Goal: Task Accomplishment & Management: Use online tool/utility

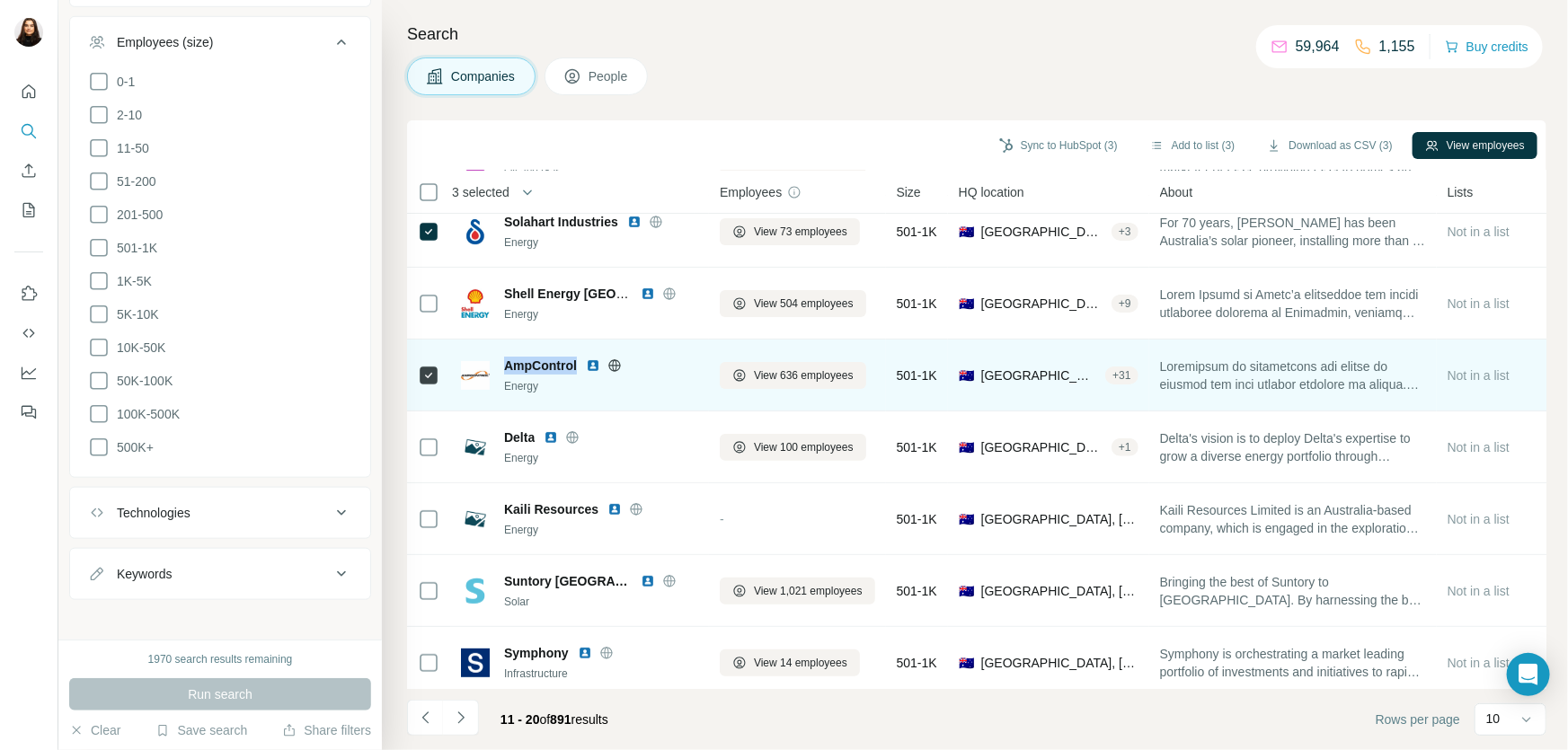
scroll to position [163, 0]
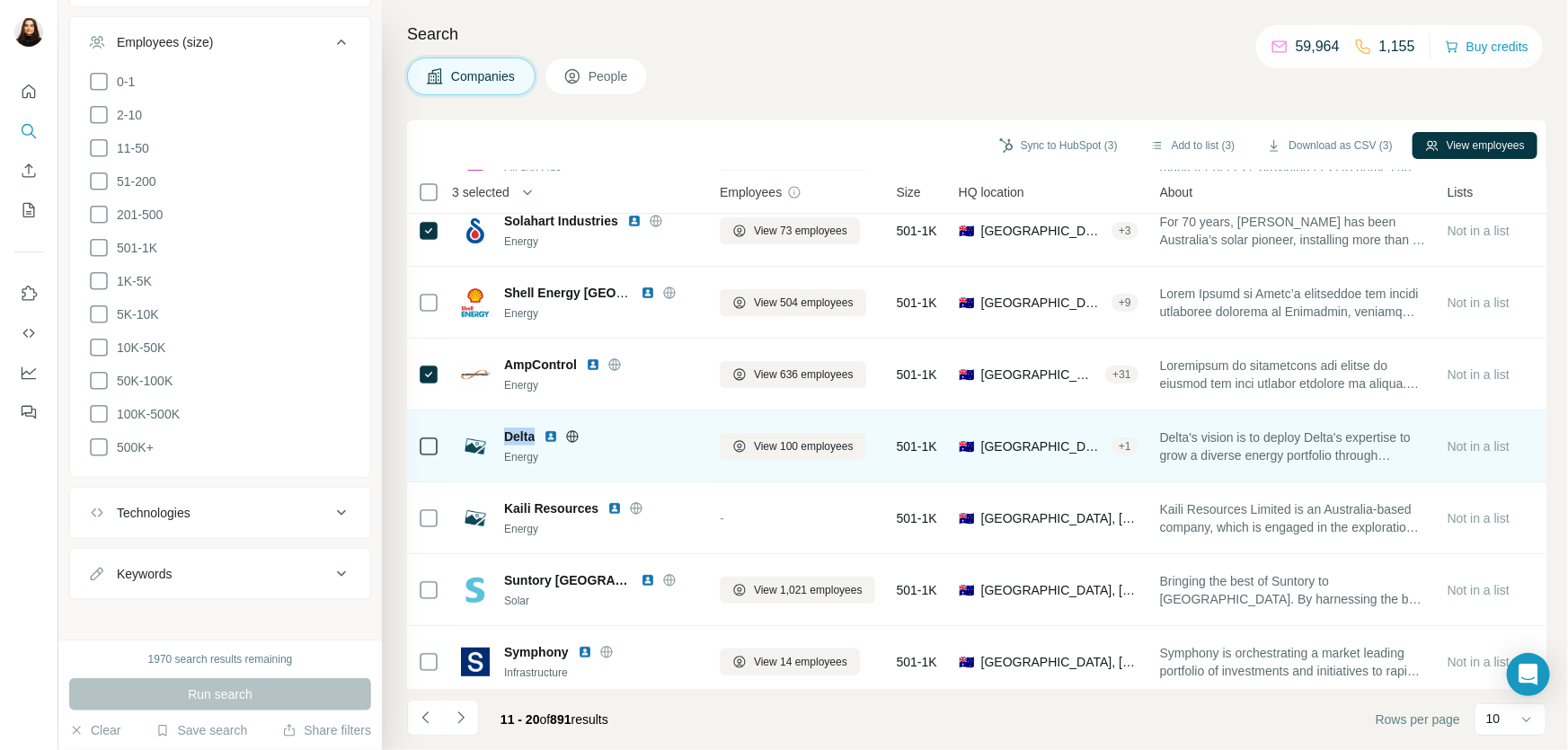
drag, startPoint x: 533, startPoint y: 434, endPoint x: 502, endPoint y: 436, distance: 31.1
click at [502, 436] on div "Delta Energy" at bounding box center [579, 447] width 237 height 38
copy span "Delta"
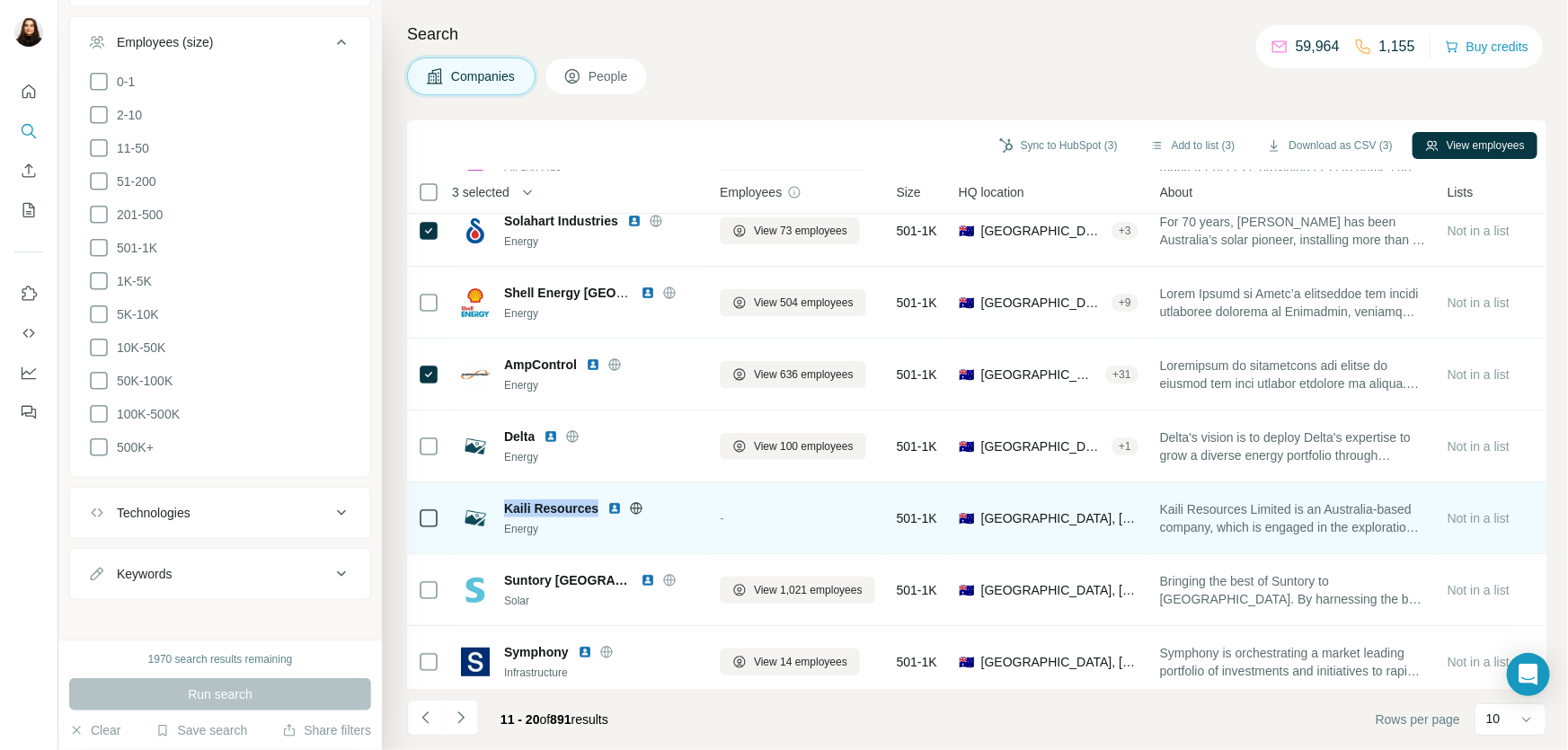
drag, startPoint x: 595, startPoint y: 509, endPoint x: 501, endPoint y: 512, distance: 94.0
click at [501, 512] on div "Kaili Resources Energy" at bounding box center [579, 518] width 237 height 38
copy span "Kaili Resources"
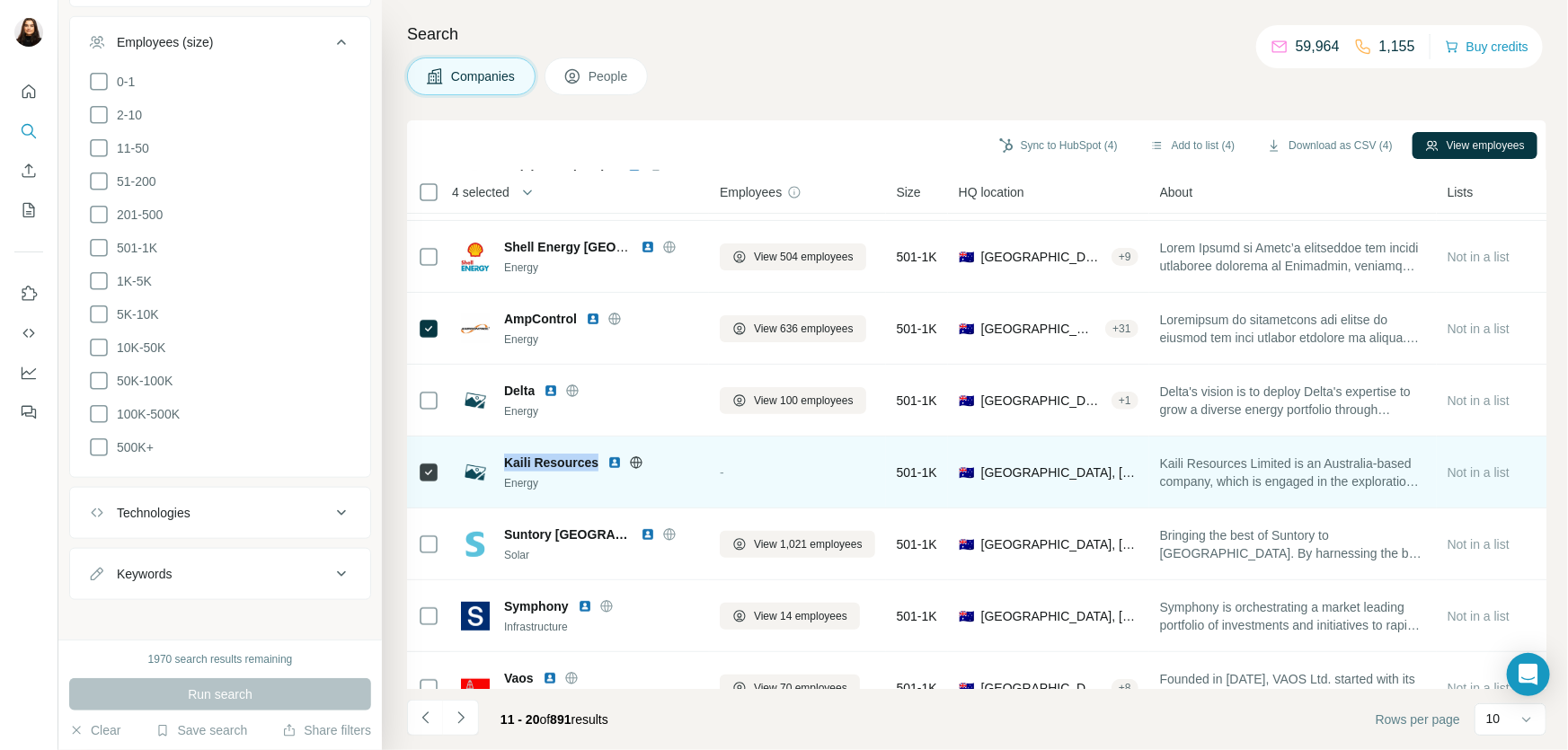
scroll to position [252, 0]
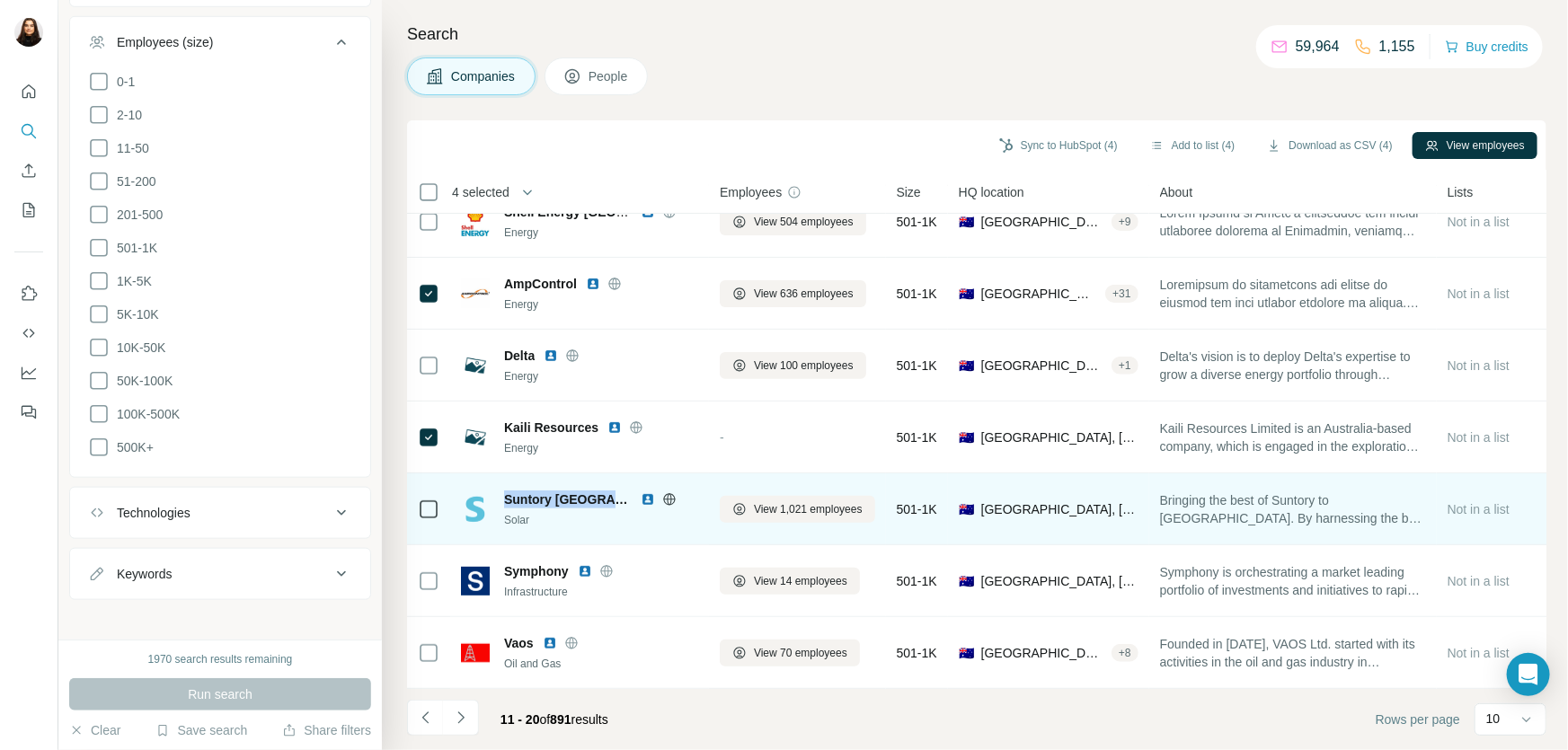
drag, startPoint x: 607, startPoint y: 489, endPoint x: 502, endPoint y: 476, distance: 105.8
click at [502, 484] on div "Suntory Oceania Solar" at bounding box center [579, 509] width 237 height 50
copy span "Suntory [GEOGRAPHIC_DATA]"
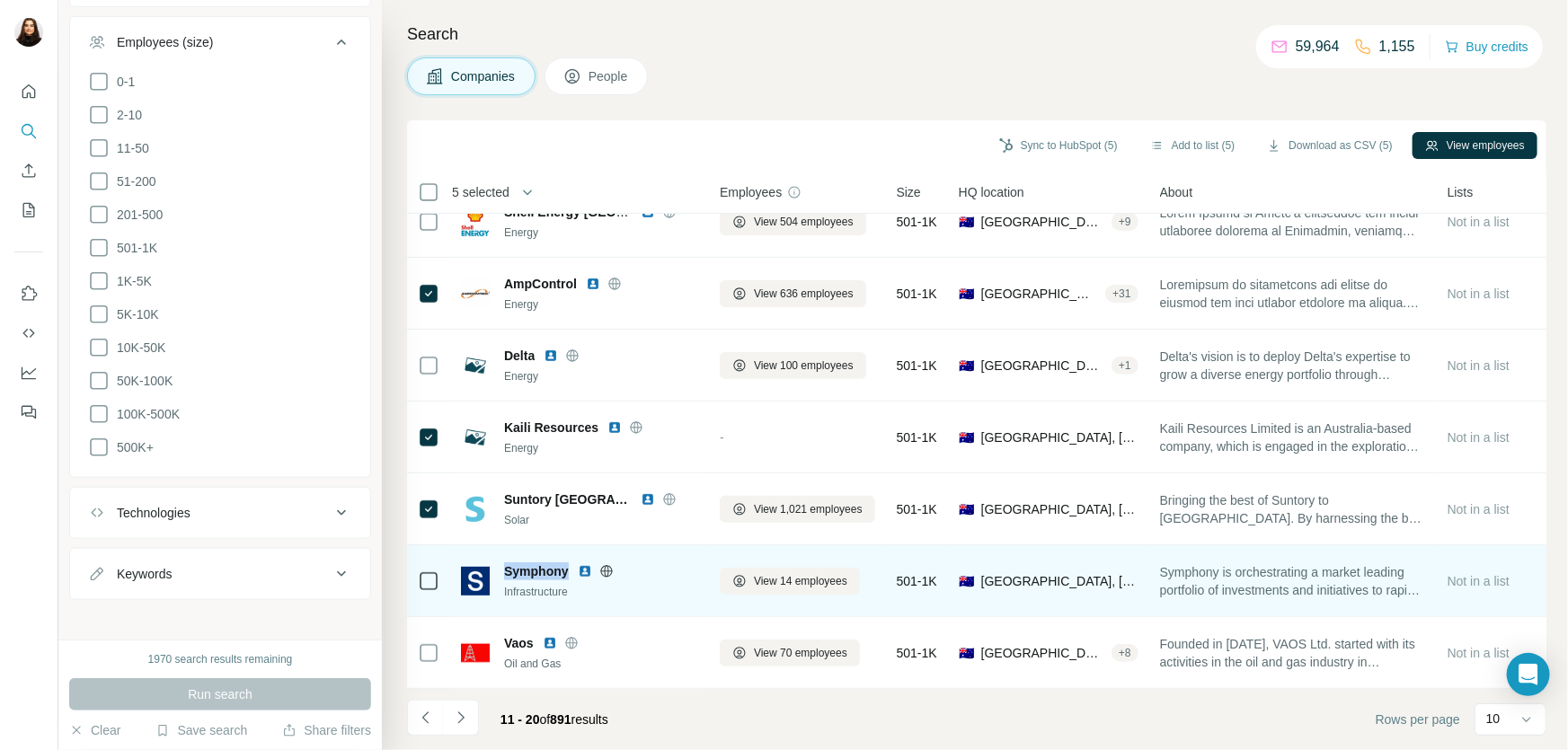
drag, startPoint x: 566, startPoint y: 559, endPoint x: 504, endPoint y: 559, distance: 62.0
click at [504, 562] on span "Symphony" at bounding box center [536, 571] width 65 height 18
copy span "Symphony"
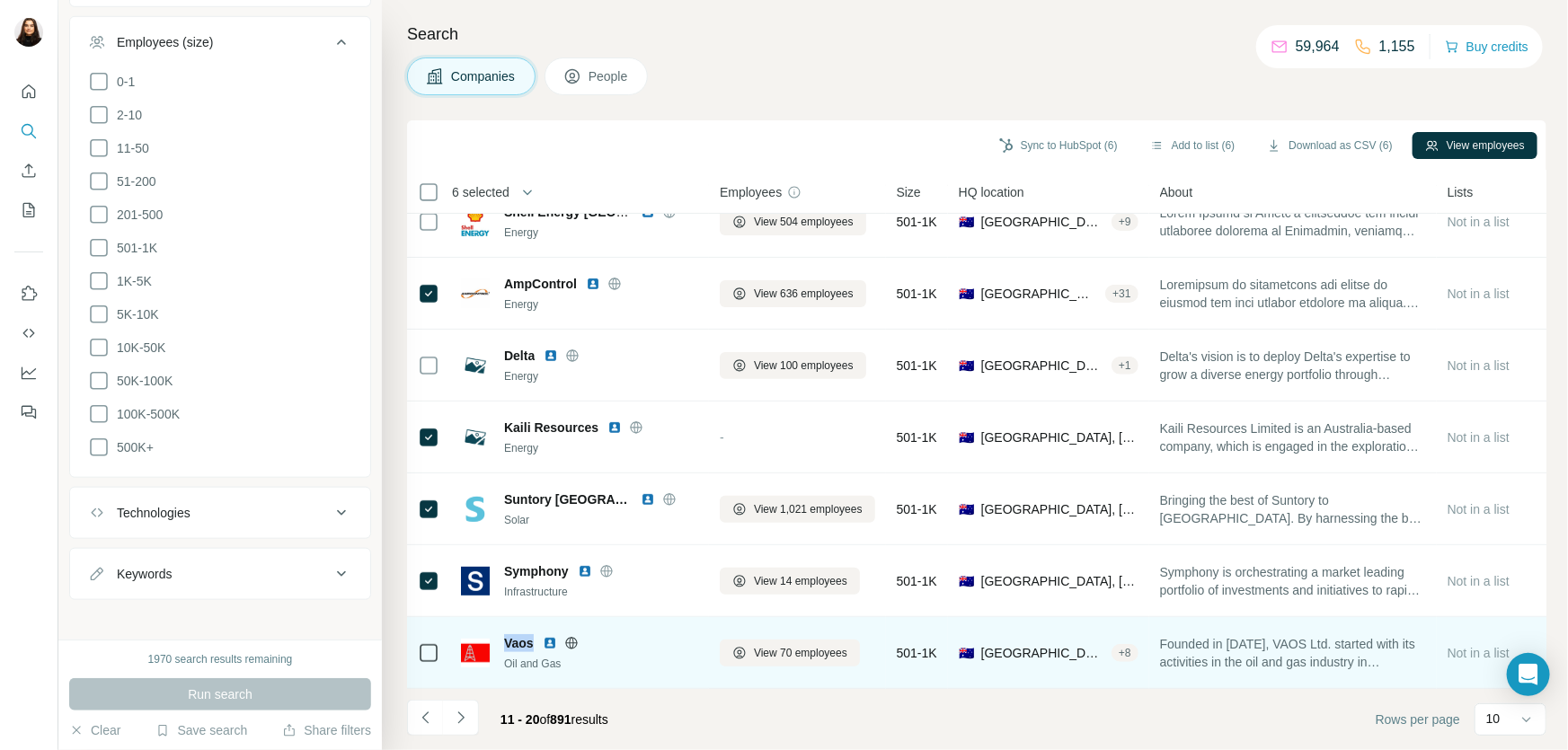
drag, startPoint x: 535, startPoint y: 638, endPoint x: 508, endPoint y: 639, distance: 27.0
click at [508, 574] on div "Vaos" at bounding box center [601, 643] width 194 height 18
copy span "Vaos"
click at [430, 574] on icon at bounding box center [429, 653] width 22 height 22
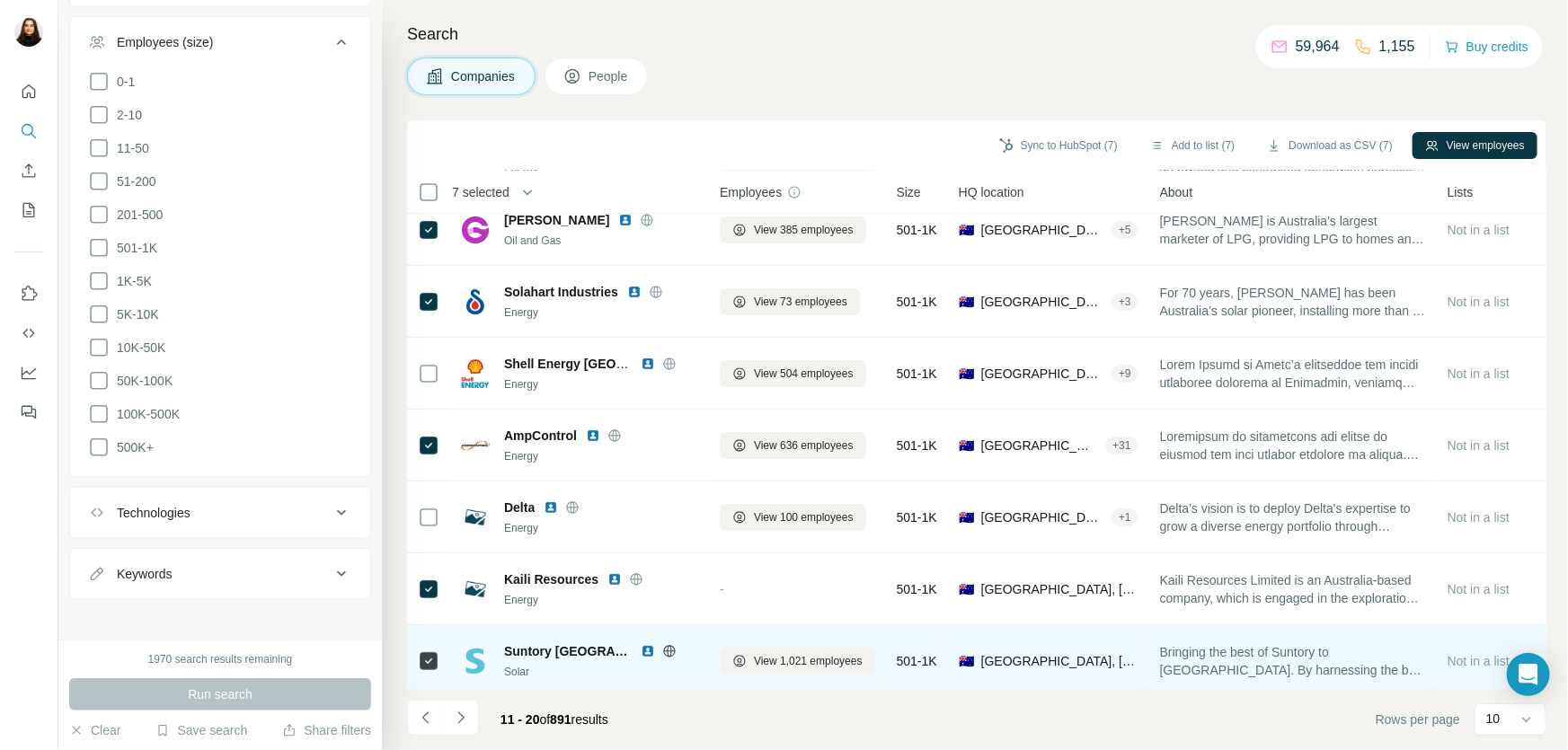
scroll to position [0, 0]
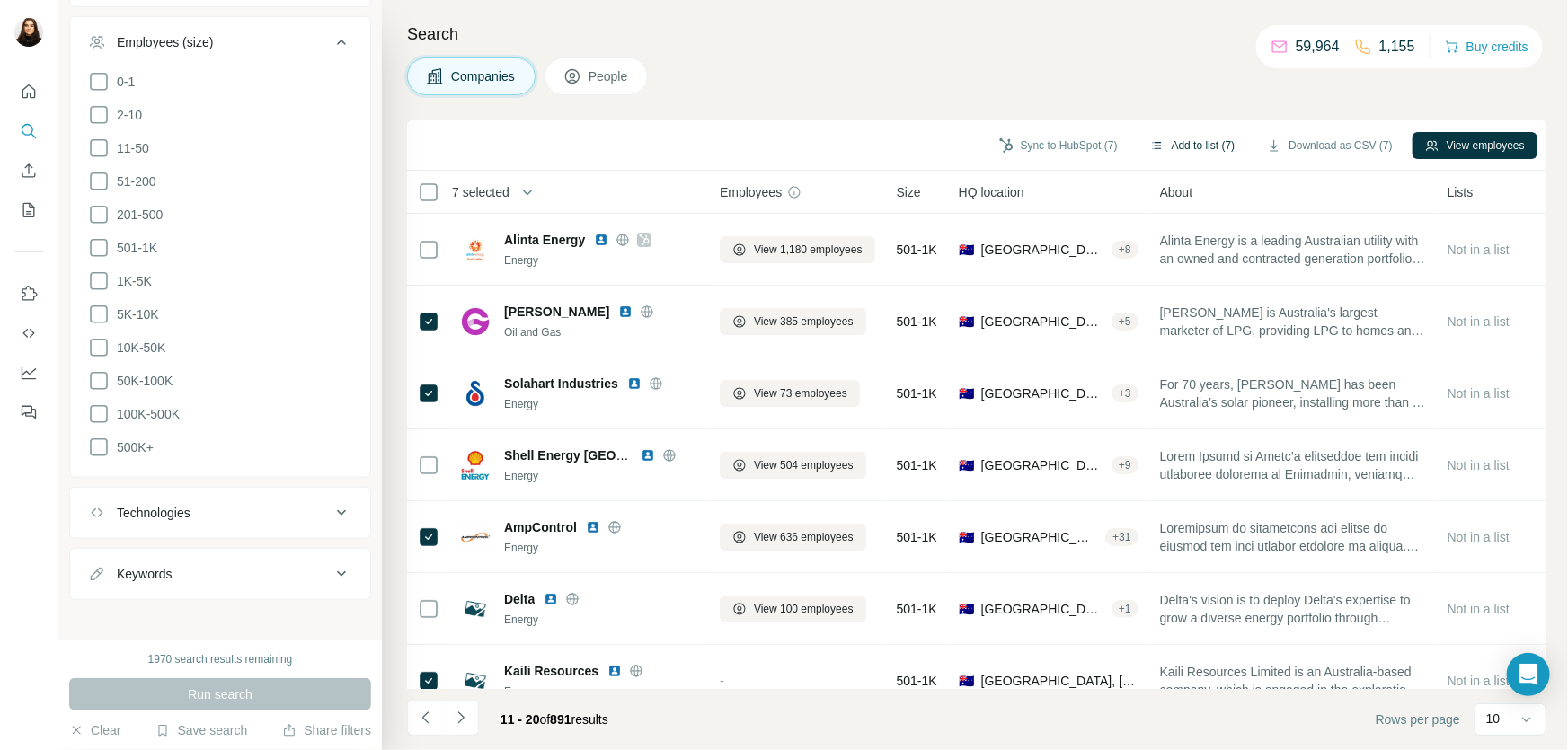
click at [1179, 150] on button "Add to list (7)" at bounding box center [1193, 146] width 111 height 27
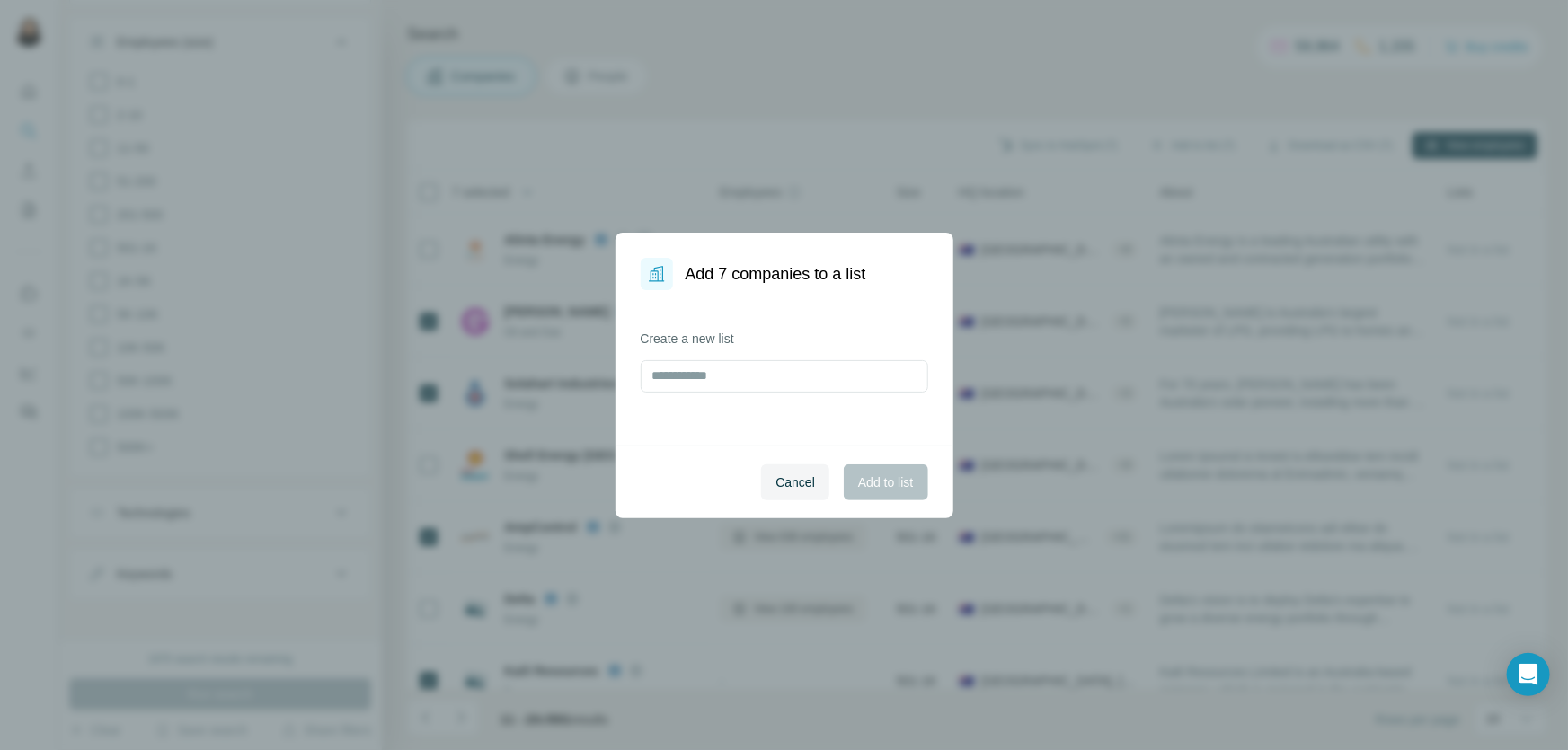
click at [764, 335] on label "Create a new list" at bounding box center [784, 338] width 288 height 18
click at [673, 389] on input "text" at bounding box center [784, 376] width 288 height 32
type input "**********"
click at [869, 484] on span "Add to list" at bounding box center [886, 482] width 55 height 18
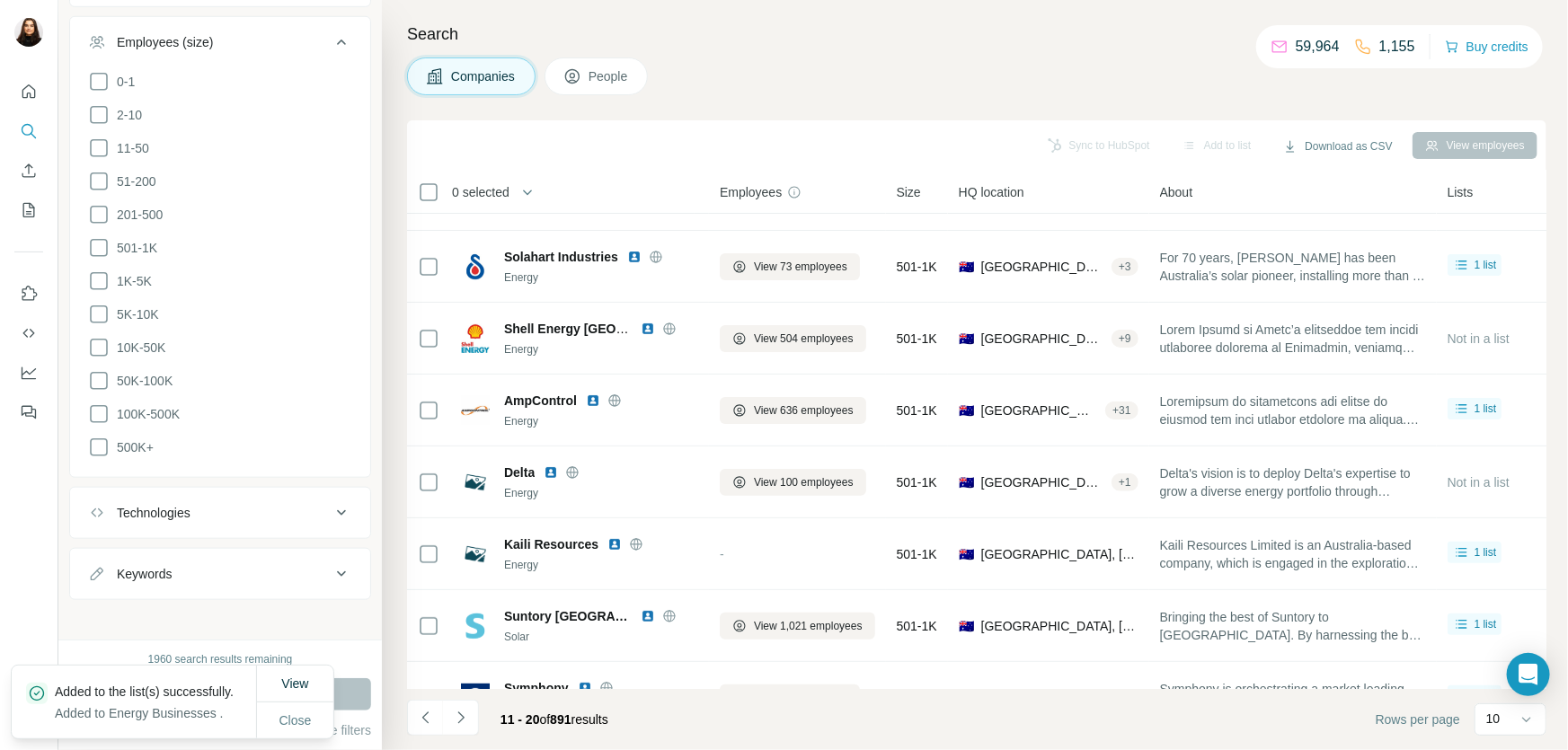
scroll to position [252, 0]
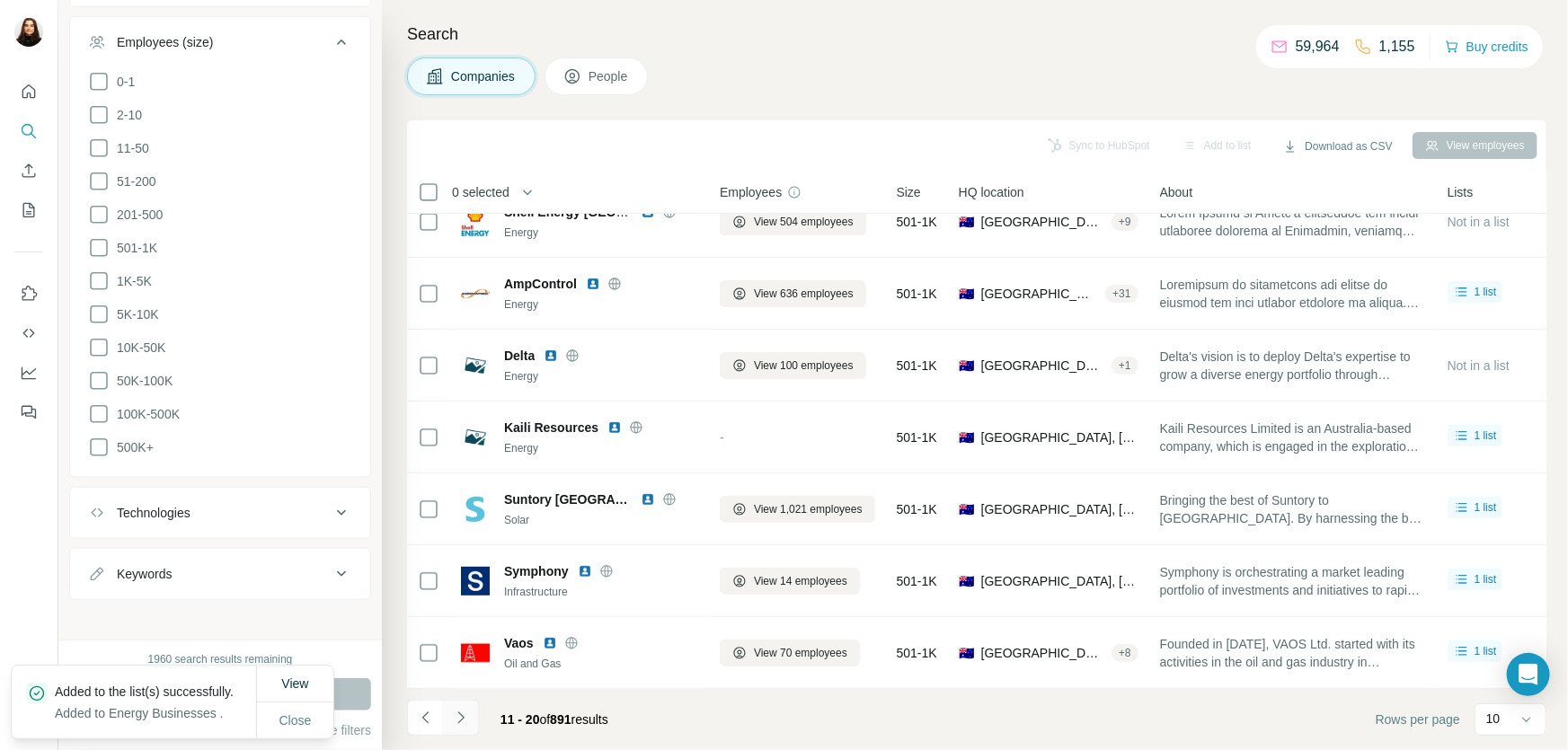
click at [457, 574] on icon "Navigate to next page" at bounding box center [460, 718] width 18 height 18
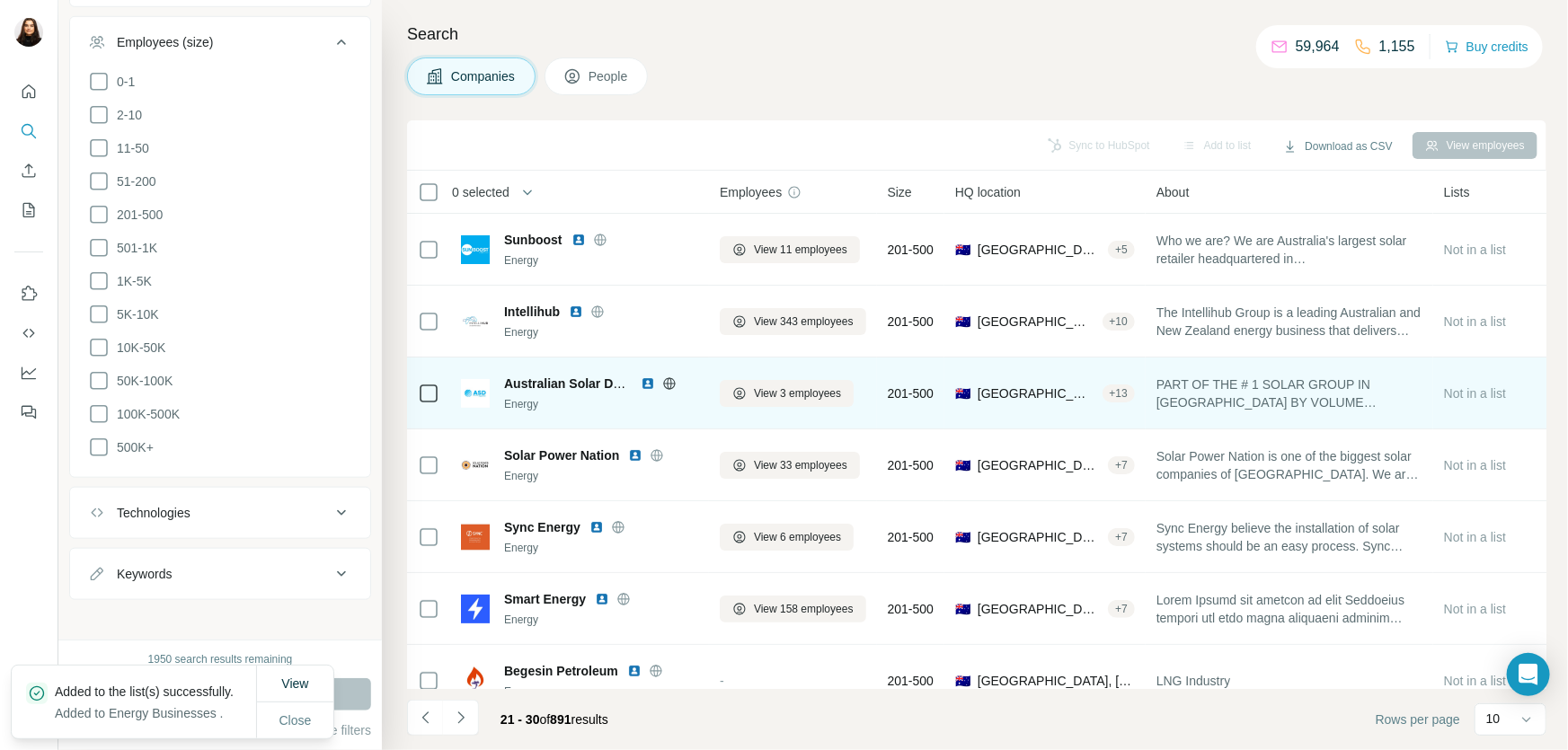
scroll to position [0, 0]
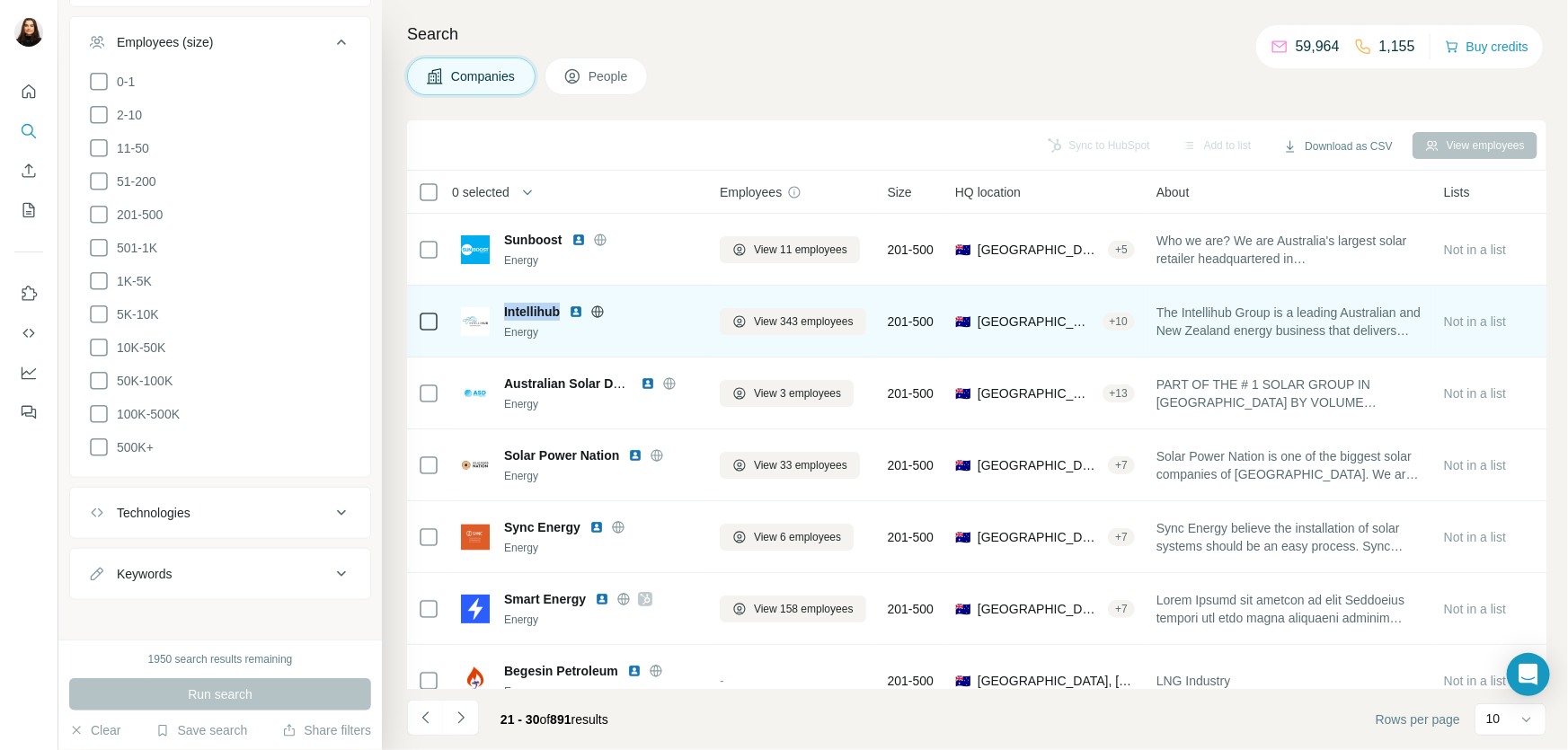
drag, startPoint x: 558, startPoint y: 306, endPoint x: 504, endPoint y: 313, distance: 54.5
click at [504, 313] on span "Intellihub" at bounding box center [532, 312] width 55 height 18
copy span "Intellihub"
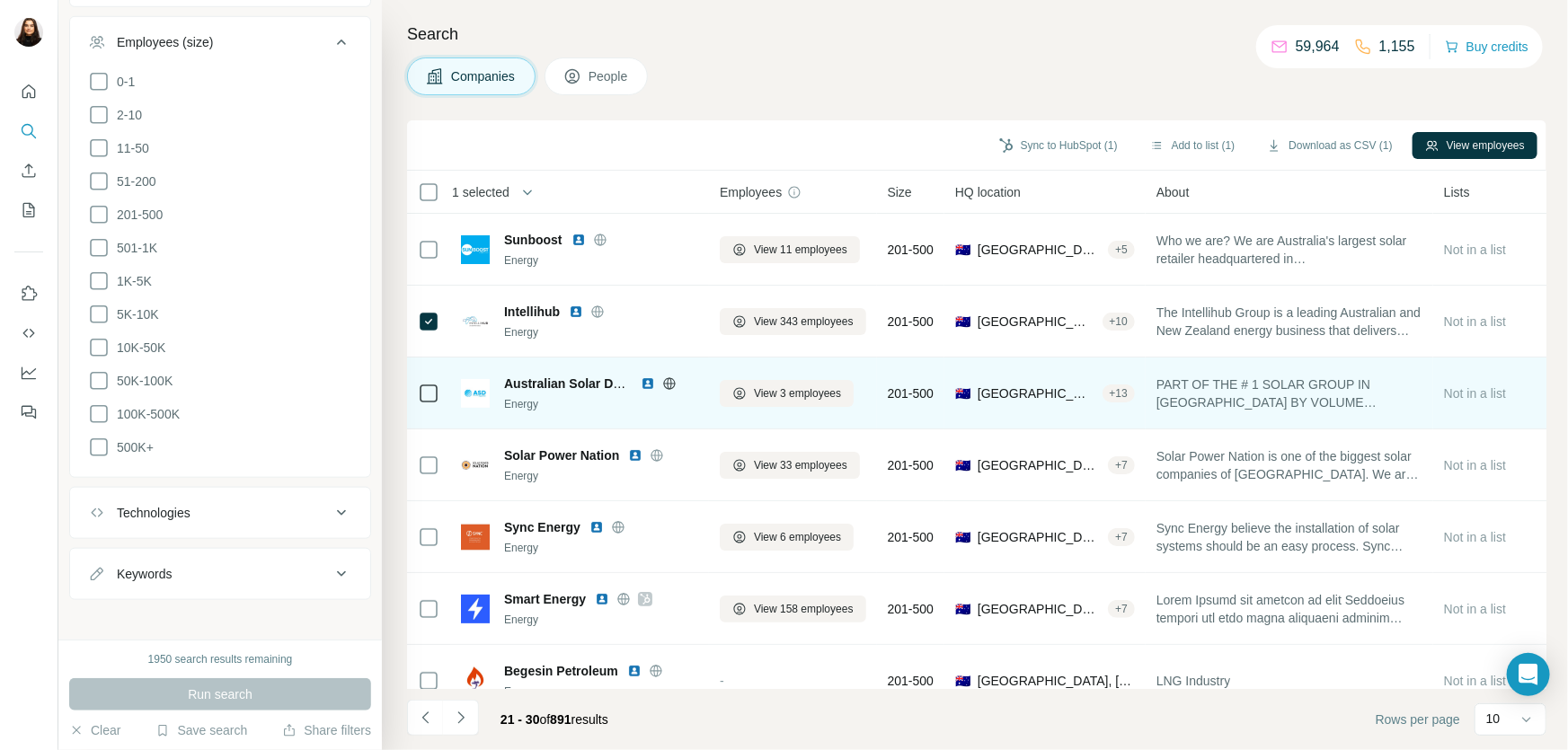
click at [667, 385] on icon at bounding box center [669, 383] width 14 height 14
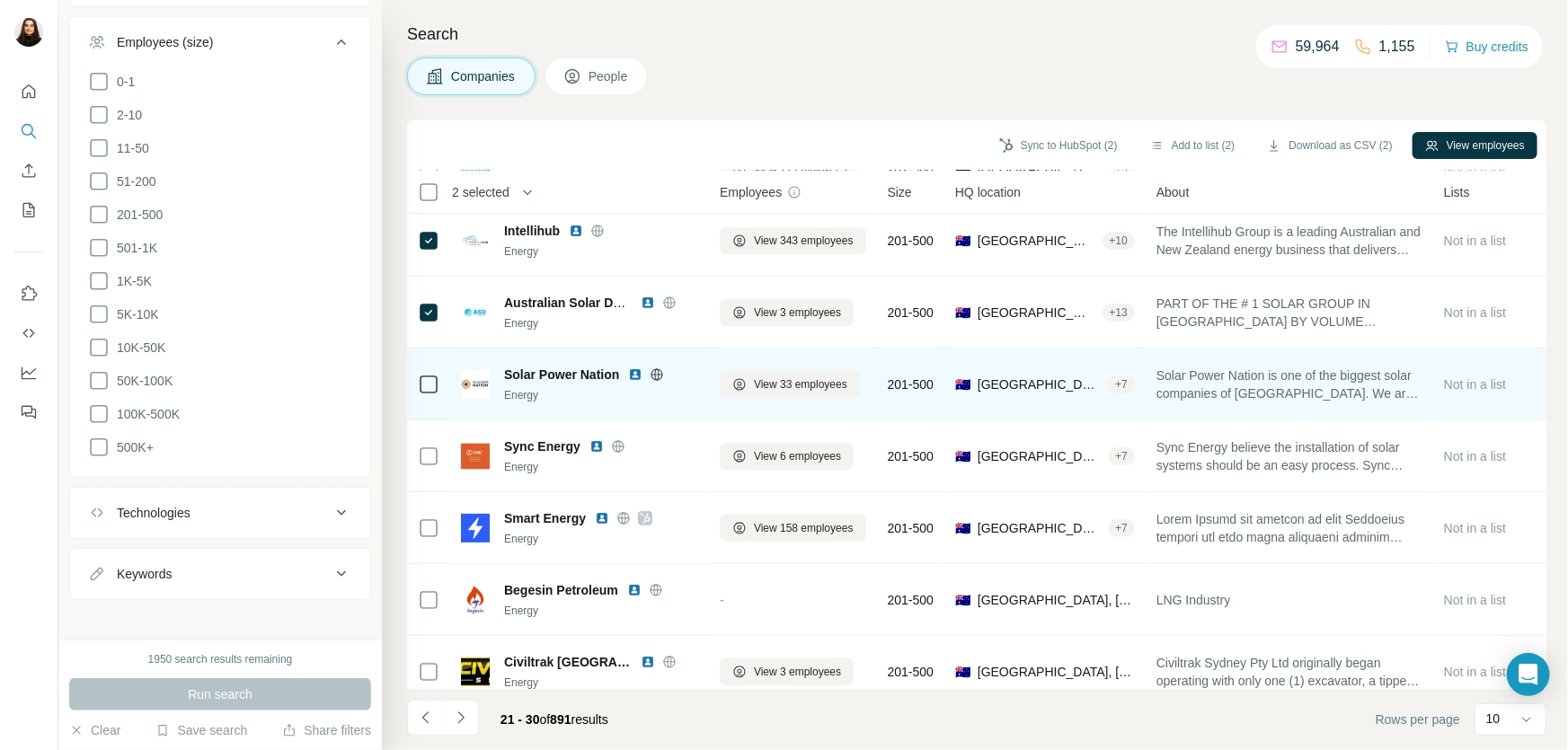
scroll to position [81, 0]
click at [615, 372] on span "Solar Power Nation" at bounding box center [561, 375] width 115 height 18
drag, startPoint x: 621, startPoint y: 375, endPoint x: 503, endPoint y: 382, distance: 118.2
click at [504, 382] on div "Solar Power Nation Energy" at bounding box center [601, 385] width 194 height 38
copy span "Solar Power Nation"
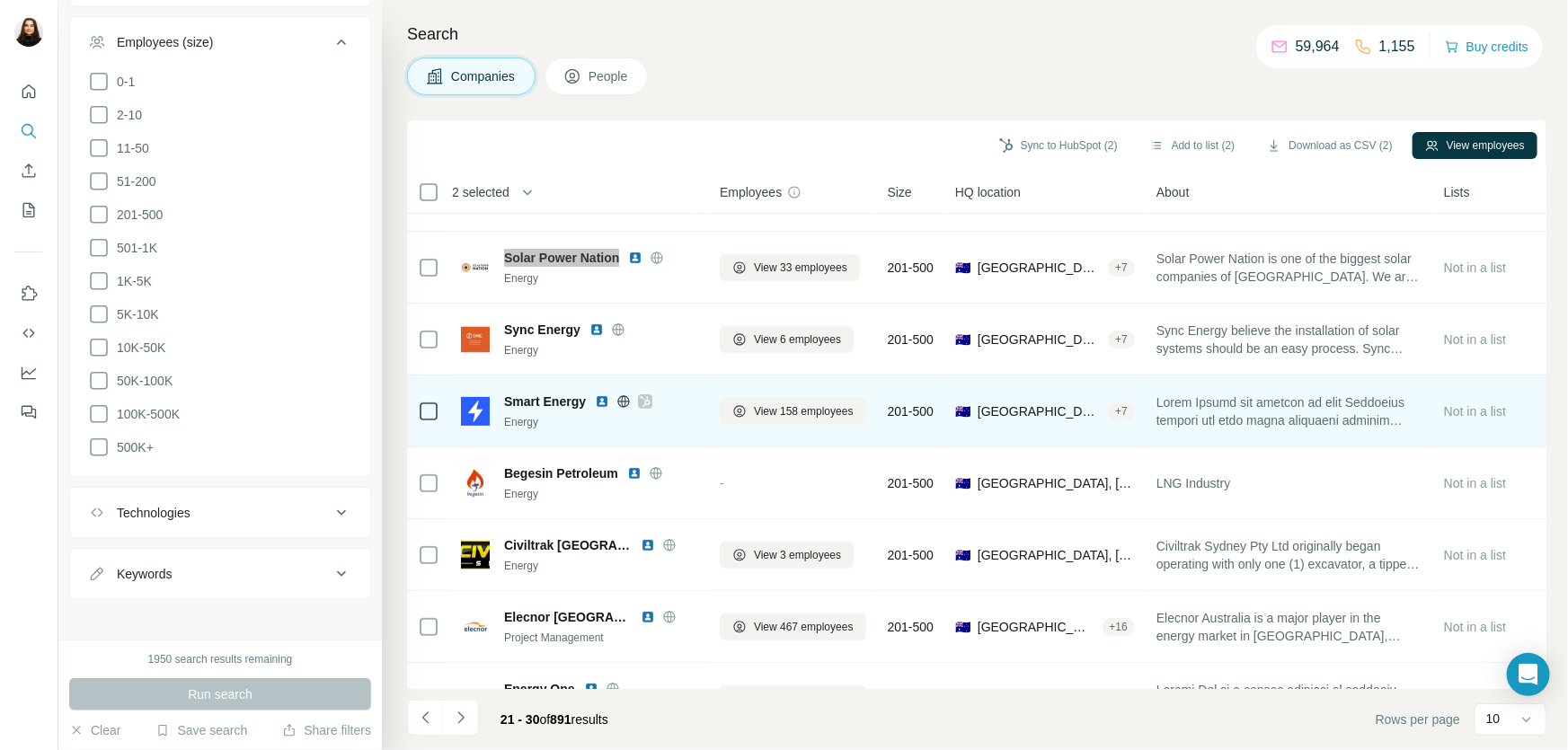
scroll to position [170, 0]
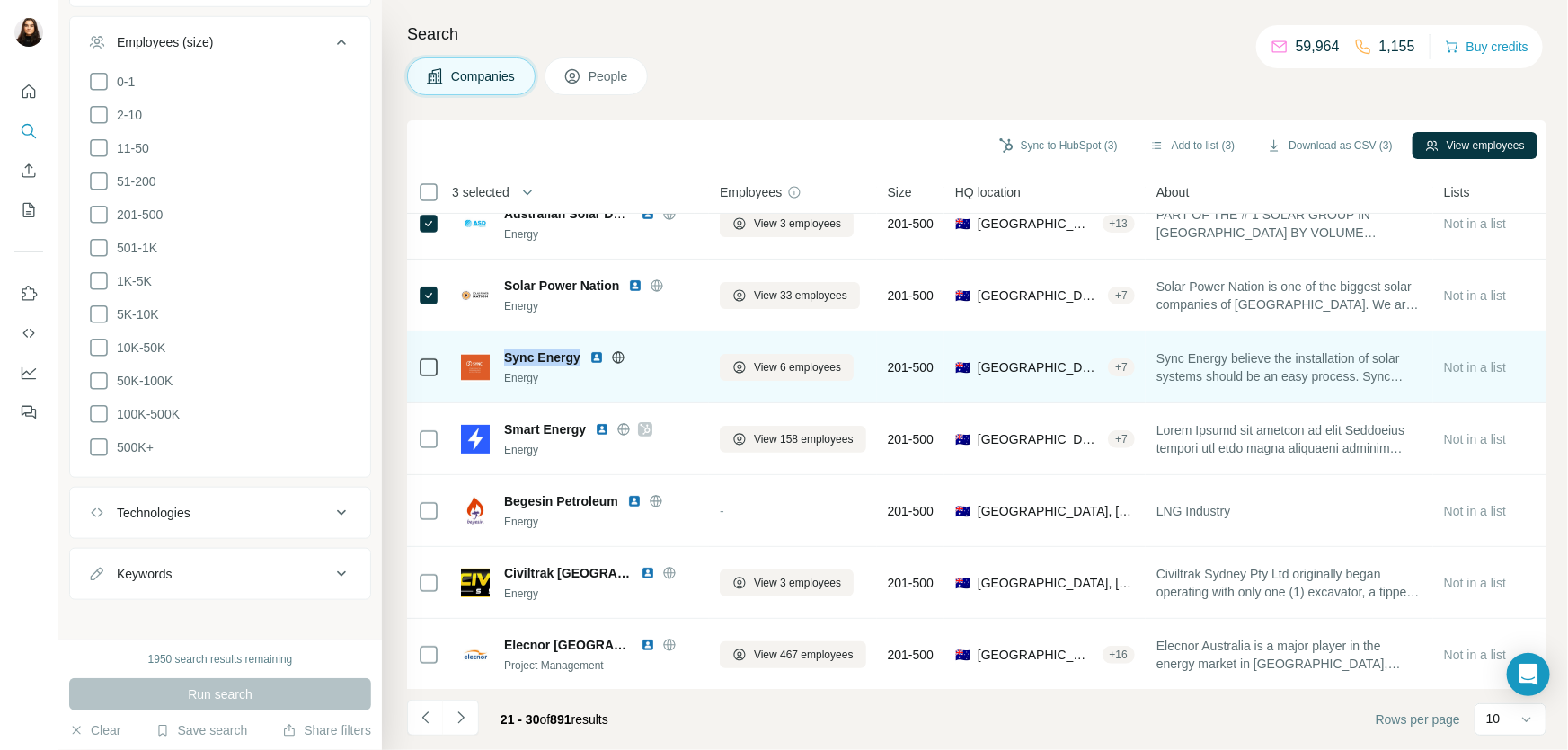
drag, startPoint x: 578, startPoint y: 355, endPoint x: 503, endPoint y: 355, distance: 75.0
click at [504, 355] on span "Sync Energy" at bounding box center [542, 357] width 76 height 18
copy span "Sync Energy"
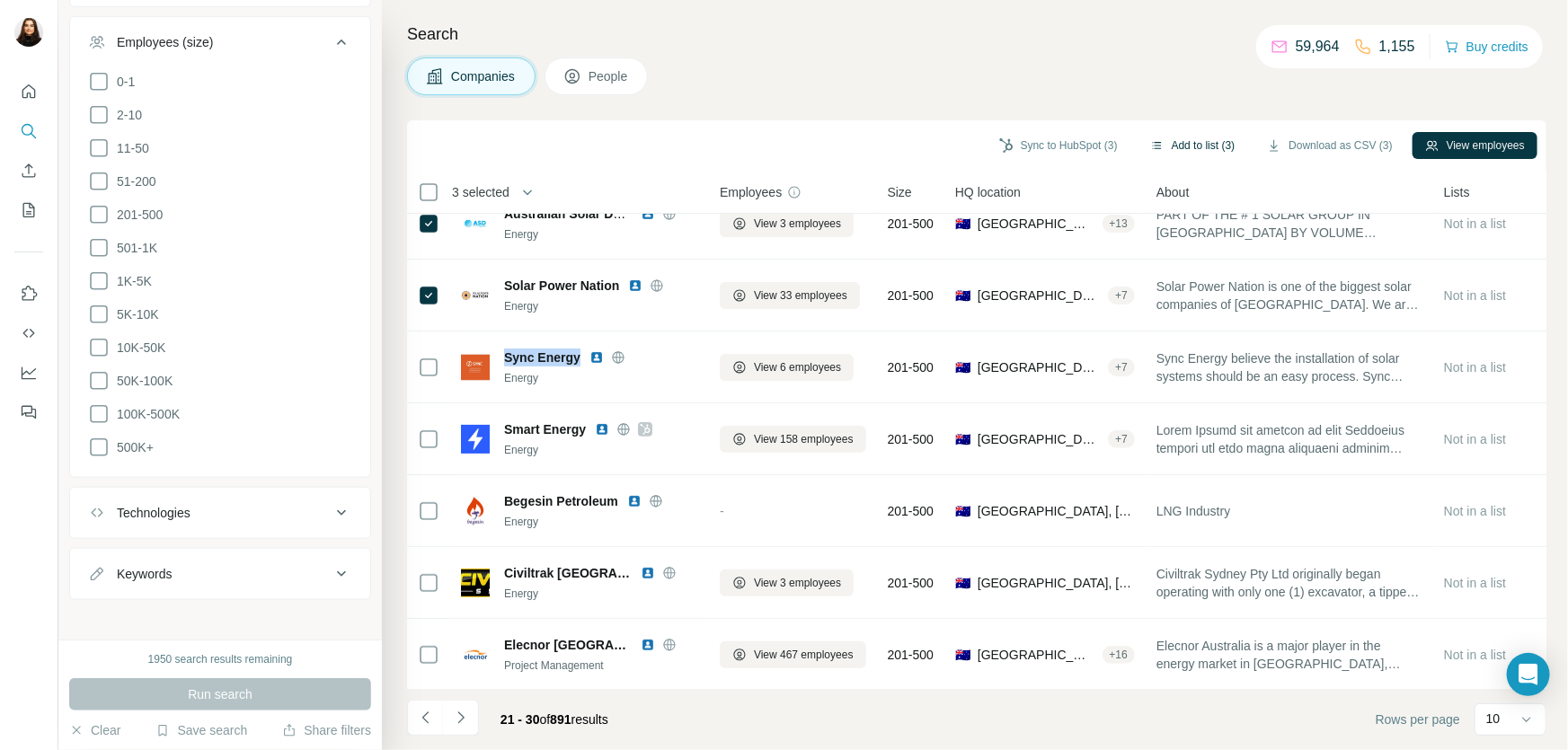
click at [1186, 134] on button "Add to list (3)" at bounding box center [1193, 146] width 111 height 27
click at [1176, 149] on button "Add to list (3)" at bounding box center [1193, 146] width 111 height 27
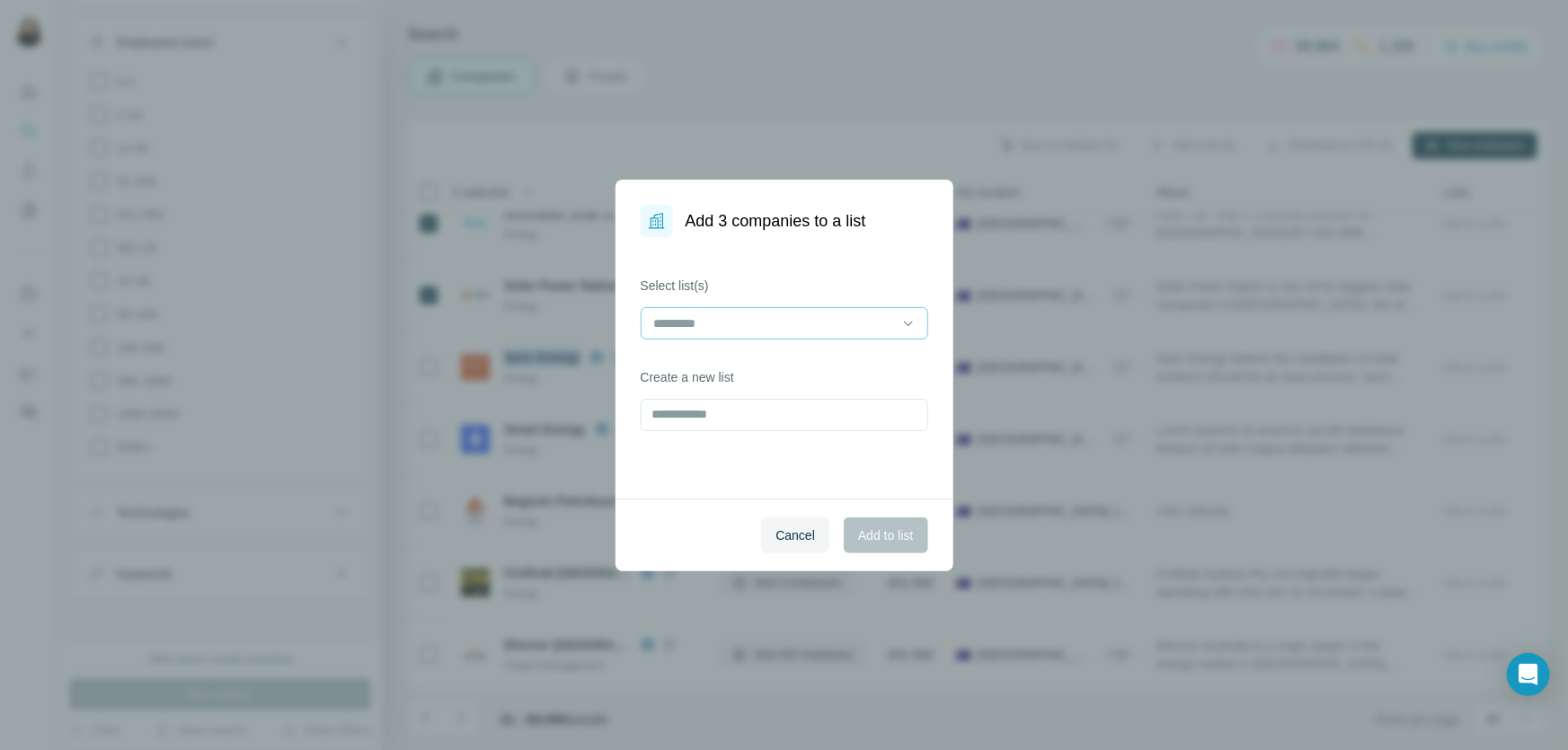
click at [702, 327] on input at bounding box center [774, 323] width 243 height 20
click at [724, 359] on p "Energy Businesses" at bounding box center [709, 364] width 108 height 18
click at [707, 492] on div "Select list(s) Energy Businesses Create a new list" at bounding box center [784, 368] width 338 height 261
click at [870, 525] on button "Add to list" at bounding box center [886, 536] width 84 height 36
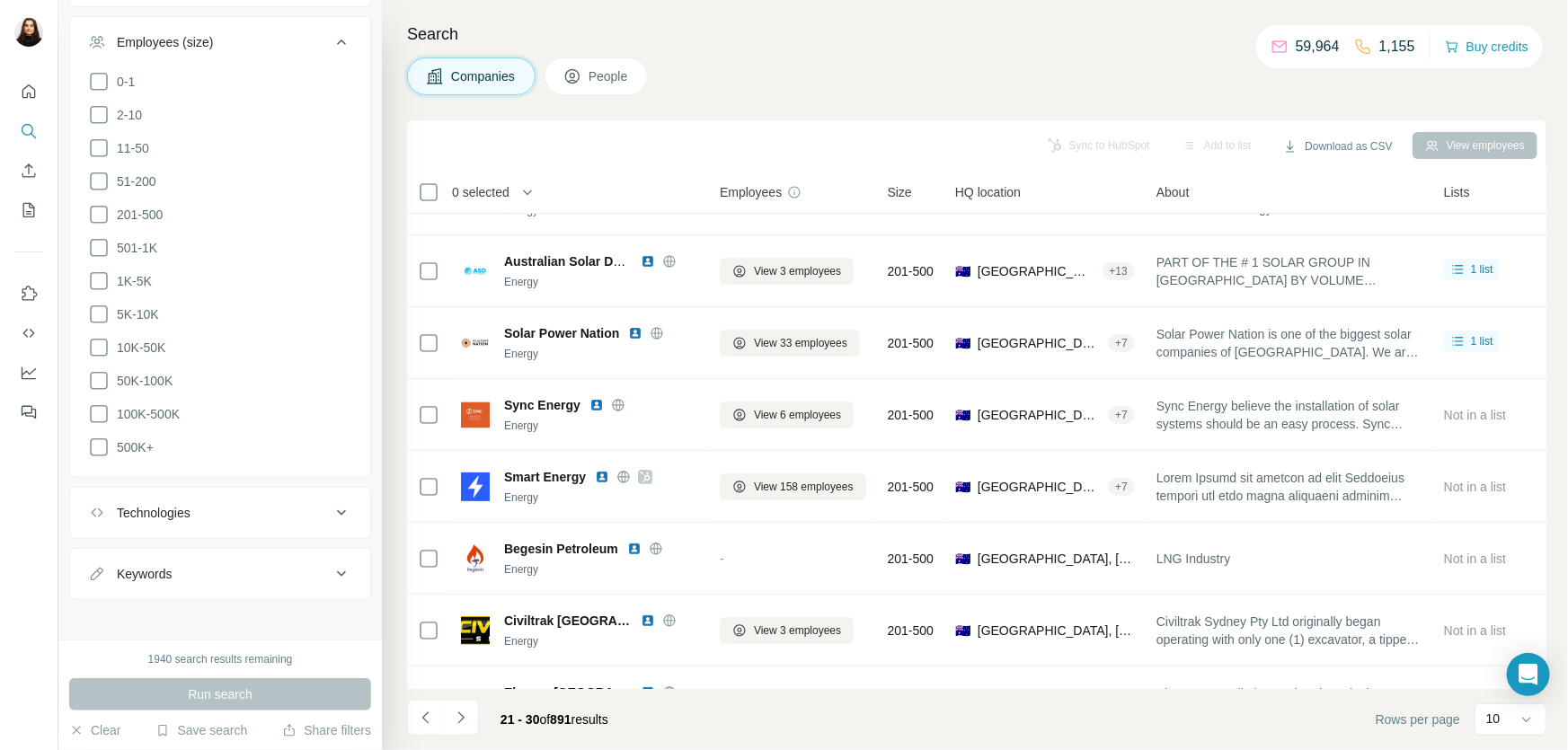
scroll to position [0, 0]
